Goal: Navigation & Orientation: Understand site structure

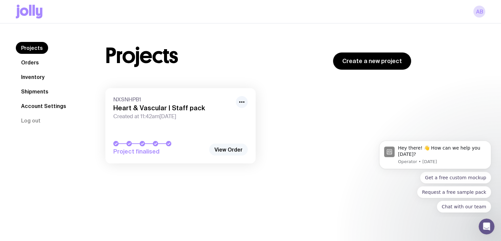
click at [240, 148] on link "View Order" at bounding box center [228, 149] width 39 height 12
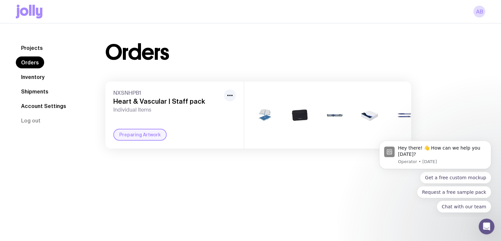
scroll to position [0, 3]
click at [30, 78] on link "Inventory" at bounding box center [33, 77] width 34 height 12
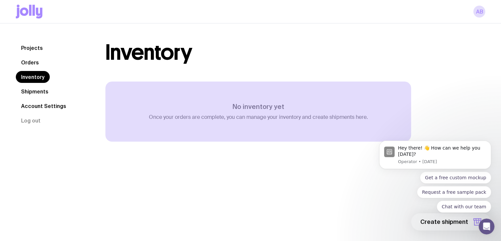
click at [32, 92] on link "Shipments" at bounding box center [35, 91] width 38 height 12
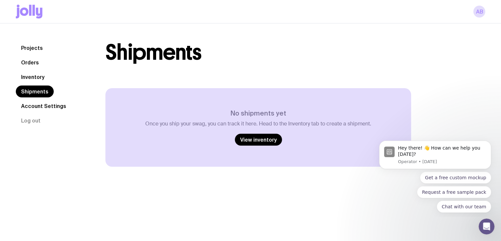
click at [33, 62] on link "Orders" at bounding box center [30, 62] width 28 height 12
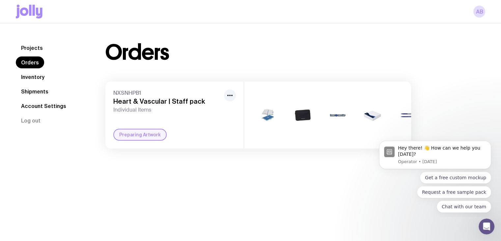
click at [33, 48] on link "Projects" at bounding box center [32, 48] width 32 height 12
